Goal: Information Seeking & Learning: Learn about a topic

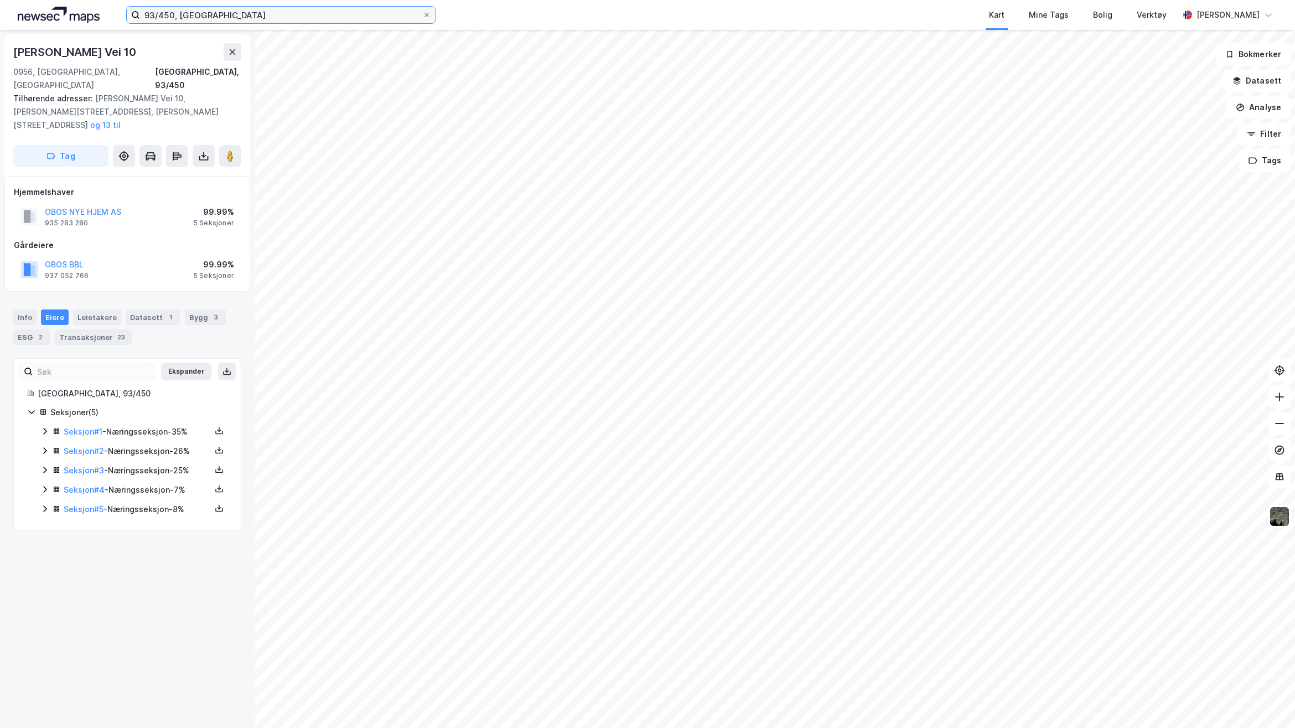
drag, startPoint x: 205, startPoint y: 14, endPoint x: 14, endPoint y: 14, distance: 191.0
click at [15, 14] on div "93/450, Oslo Kart Mine Tags Bolig Verktøy [PERSON_NAME]" at bounding box center [647, 15] width 1295 height 30
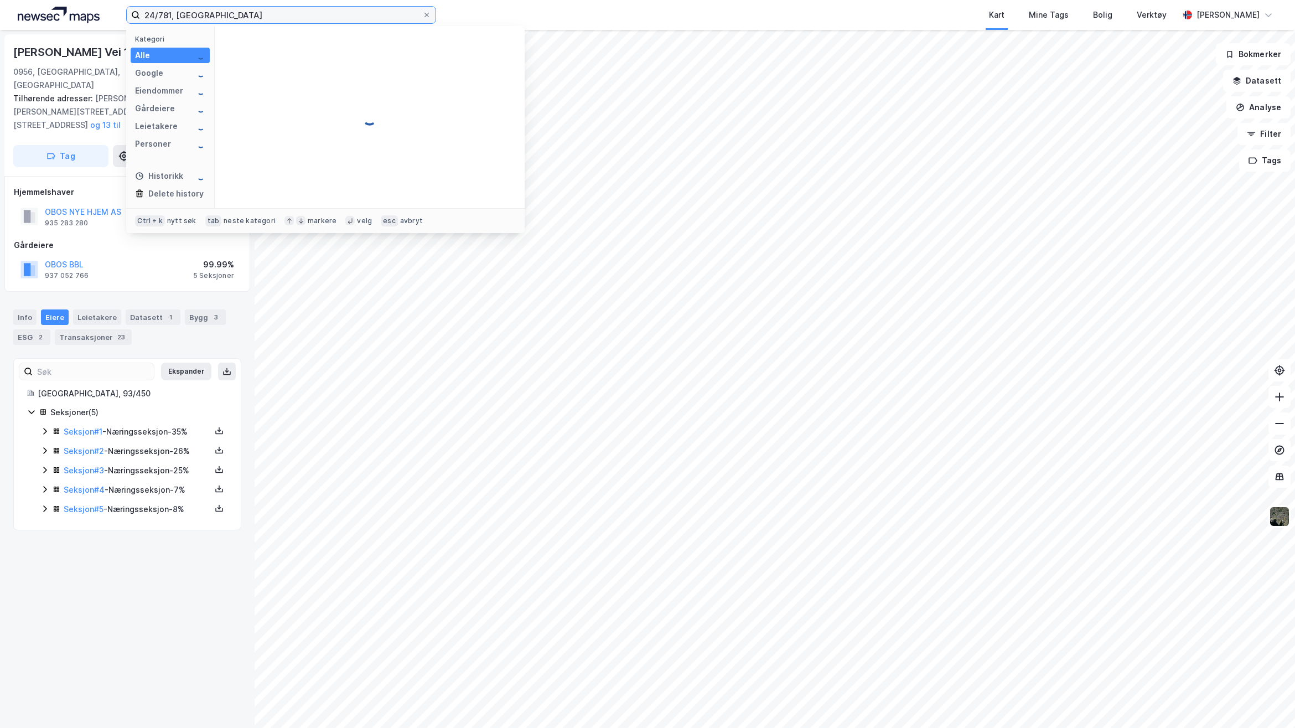
type input "24/781, [GEOGRAPHIC_DATA]"
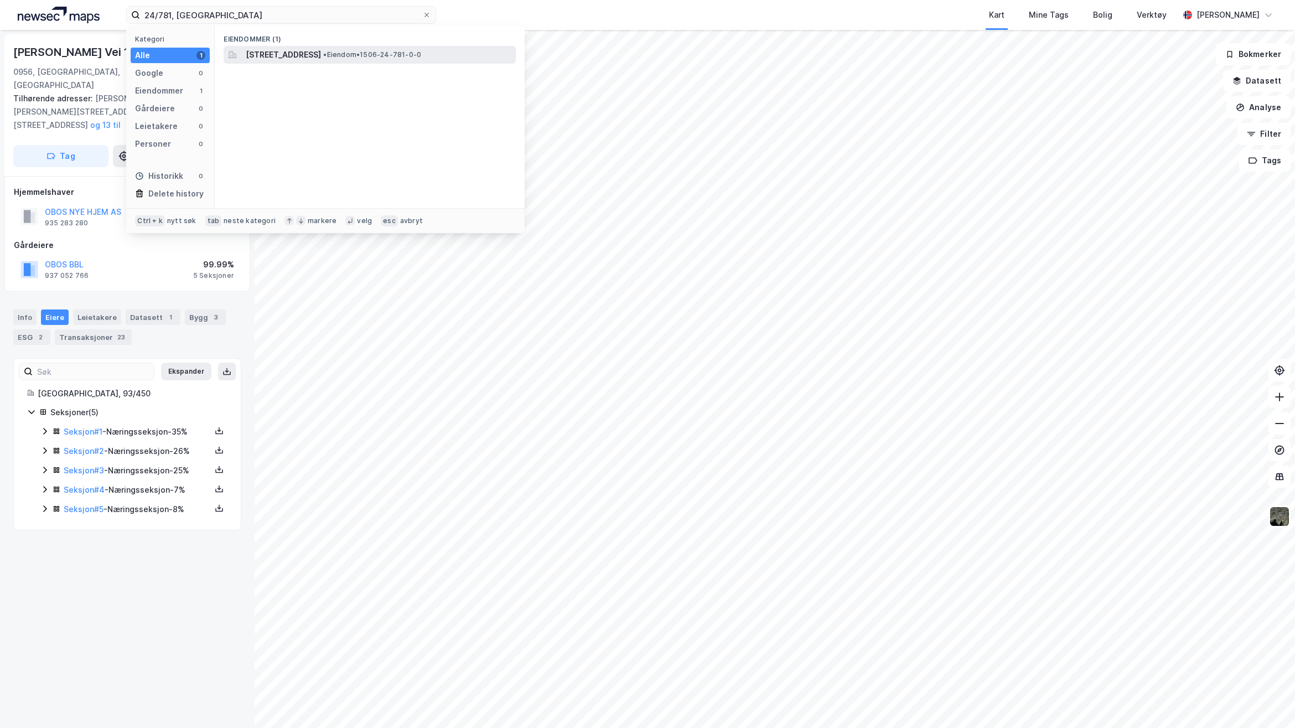
click at [321, 56] on span "[STREET_ADDRESS]" at bounding box center [283, 54] width 75 height 13
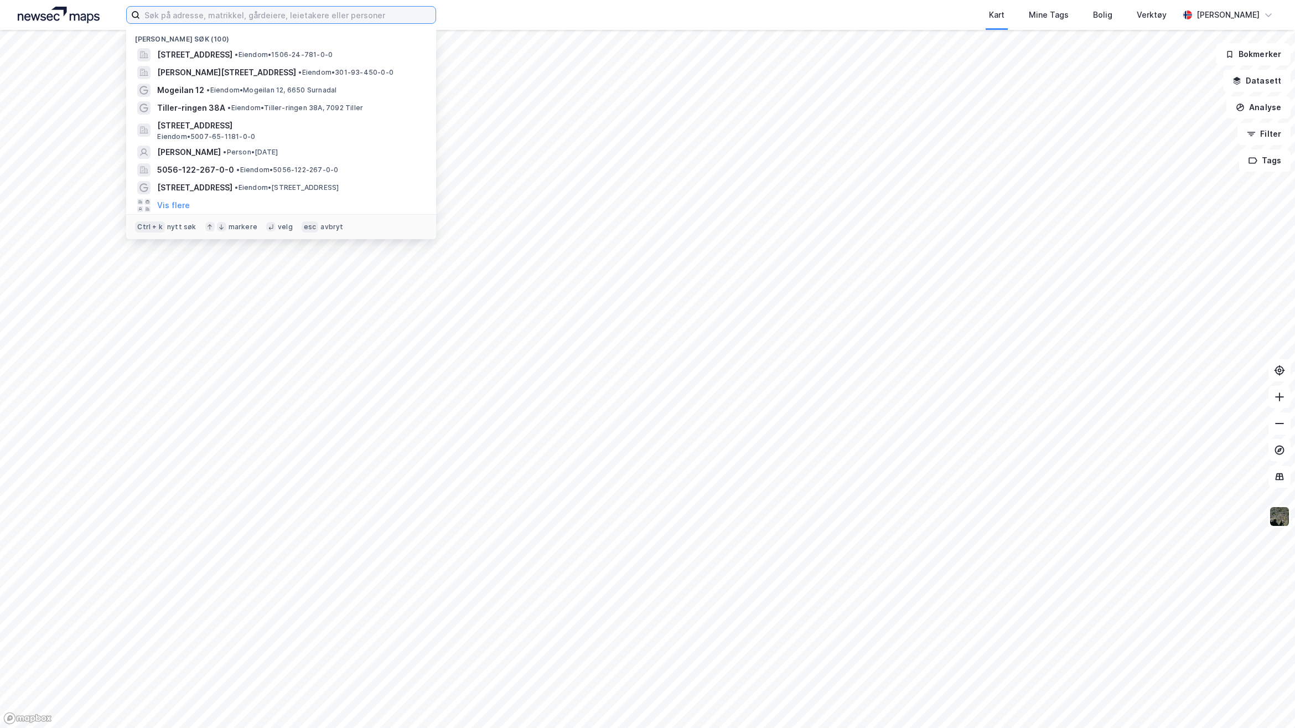
click at [275, 12] on input at bounding box center [288, 15] width 296 height 17
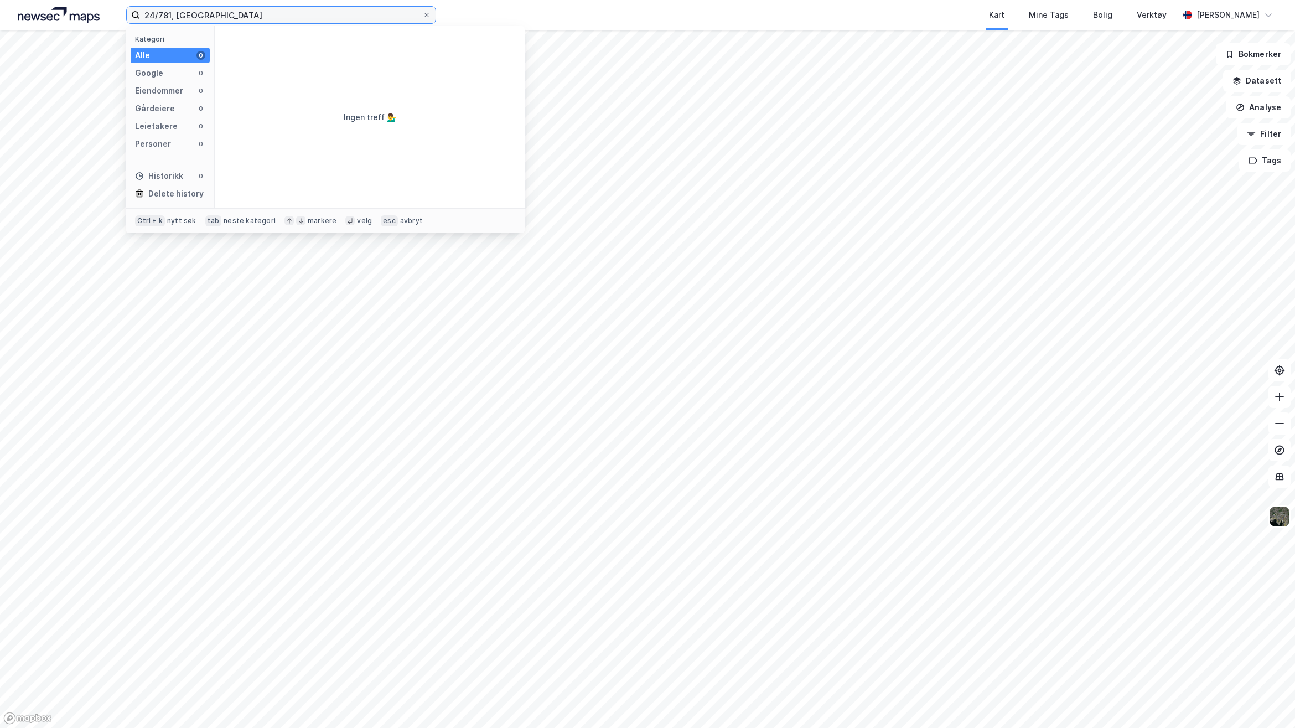
type input "24/781, MOlde"
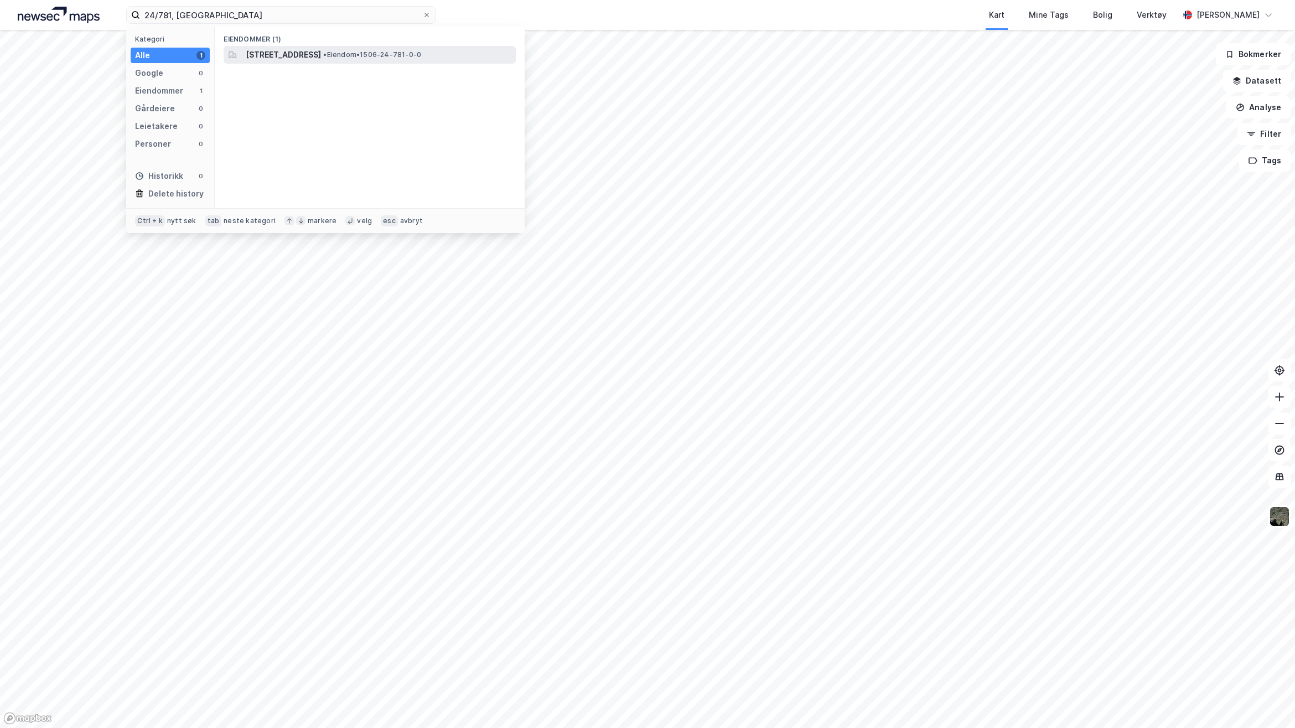
click at [311, 50] on span "[STREET_ADDRESS]" at bounding box center [283, 54] width 75 height 13
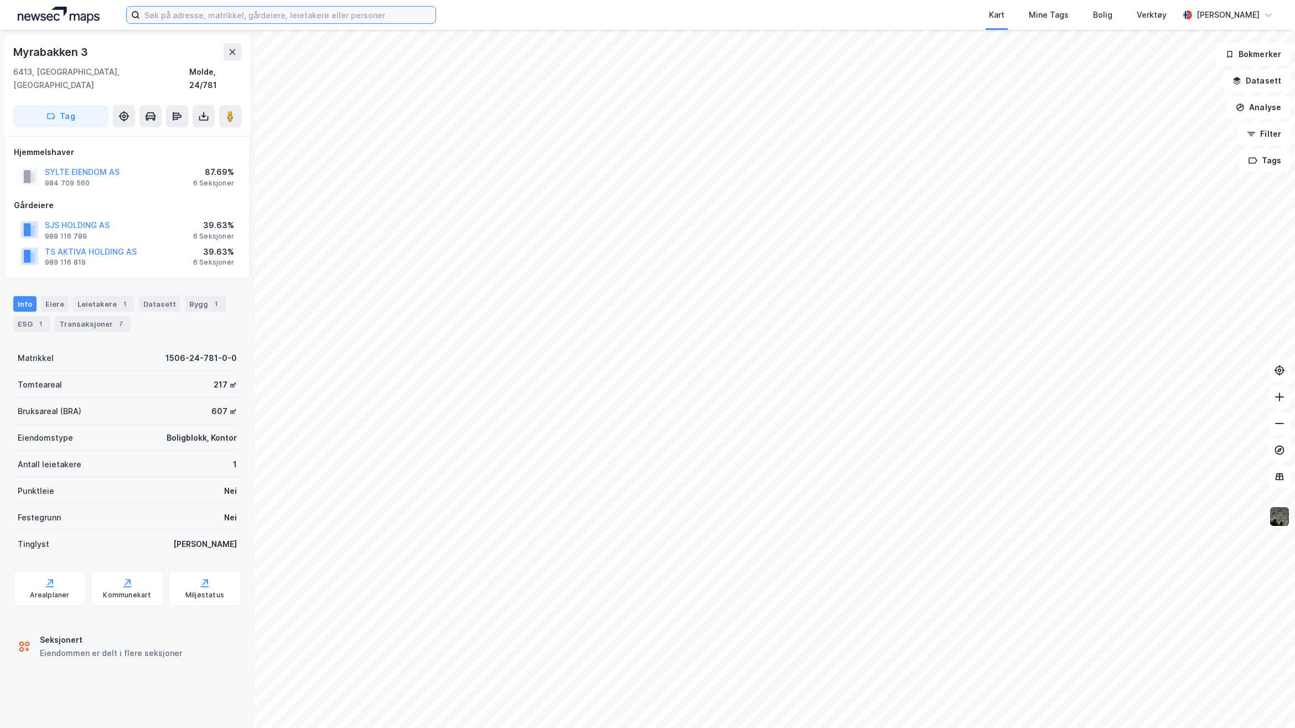
drag, startPoint x: 147, startPoint y: 18, endPoint x: 147, endPoint y: 12, distance: 6.1
click at [147, 18] on input at bounding box center [288, 15] width 296 height 17
